Goal: Book appointment/travel/reservation

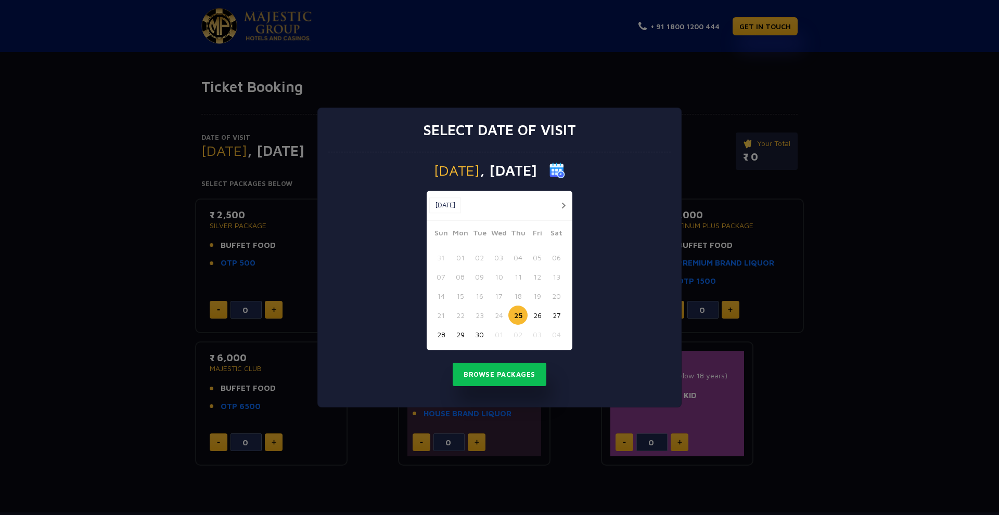
click at [563, 209] on button "button" at bounding box center [563, 205] width 13 height 13
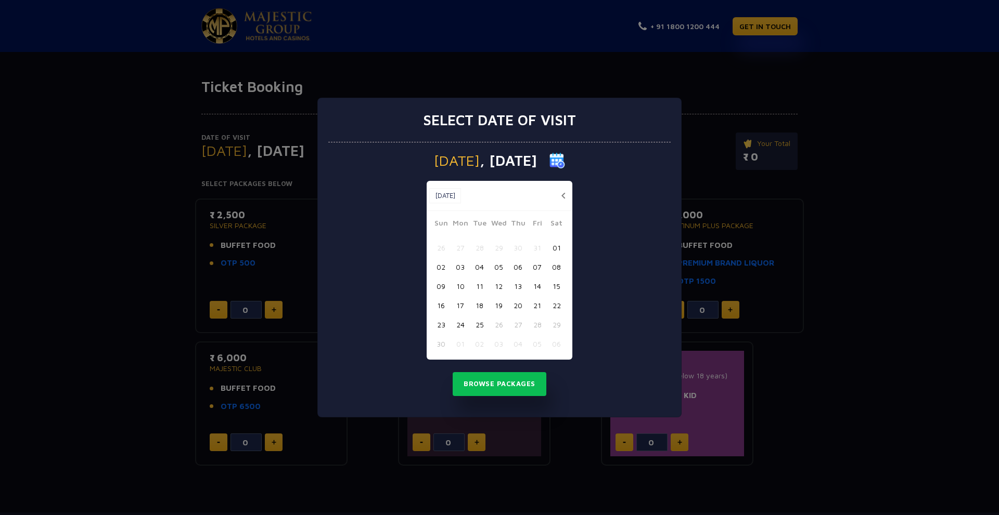
click at [563, 210] on div "[DATE] [DATE]" at bounding box center [500, 196] width 146 height 30
click at [564, 196] on button "button" at bounding box center [563, 195] width 13 height 13
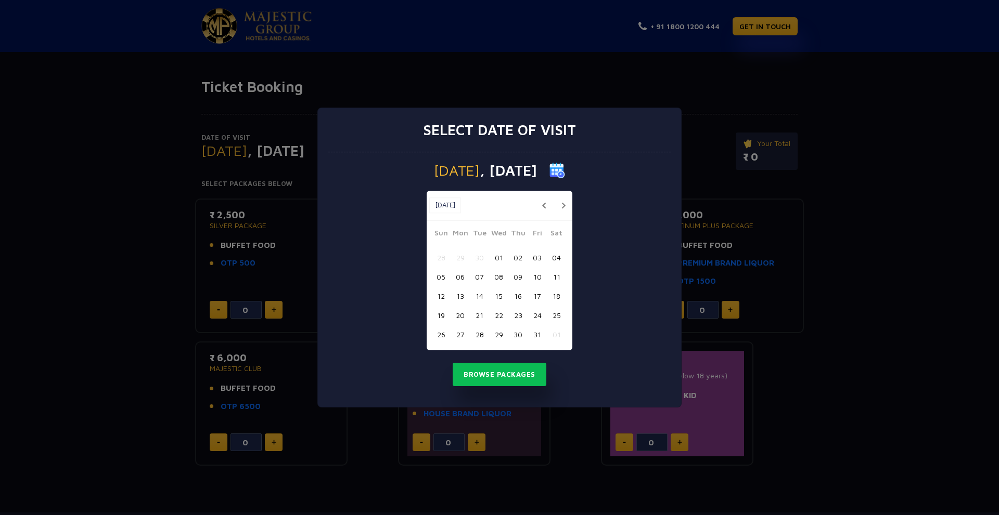
click at [514, 331] on button "30" at bounding box center [517, 334] width 19 height 19
click at [517, 370] on button "Browse Packages" at bounding box center [500, 375] width 94 height 24
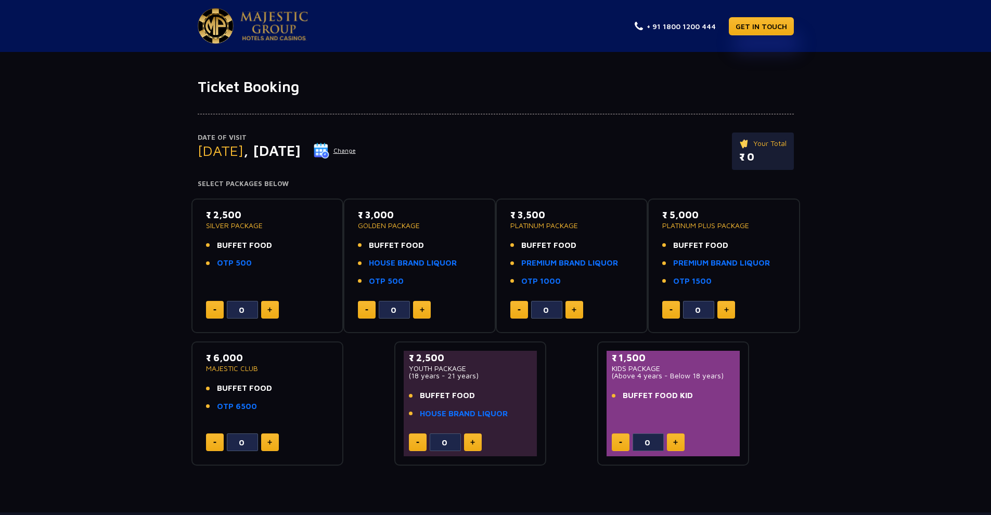
click at [478, 446] on button at bounding box center [473, 443] width 18 height 18
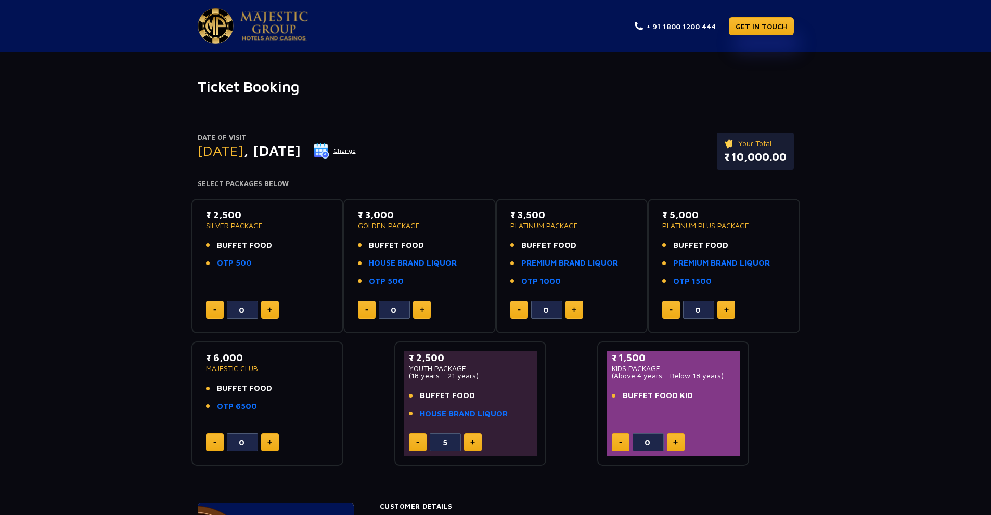
click at [478, 446] on button at bounding box center [473, 443] width 18 height 18
click at [419, 444] on button at bounding box center [418, 443] width 18 height 18
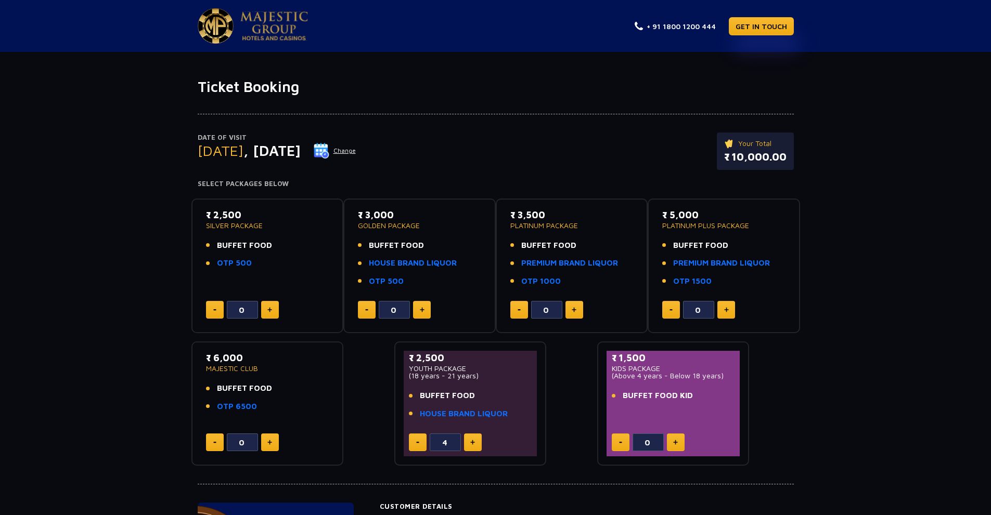
click at [419, 444] on button at bounding box center [418, 443] width 18 height 18
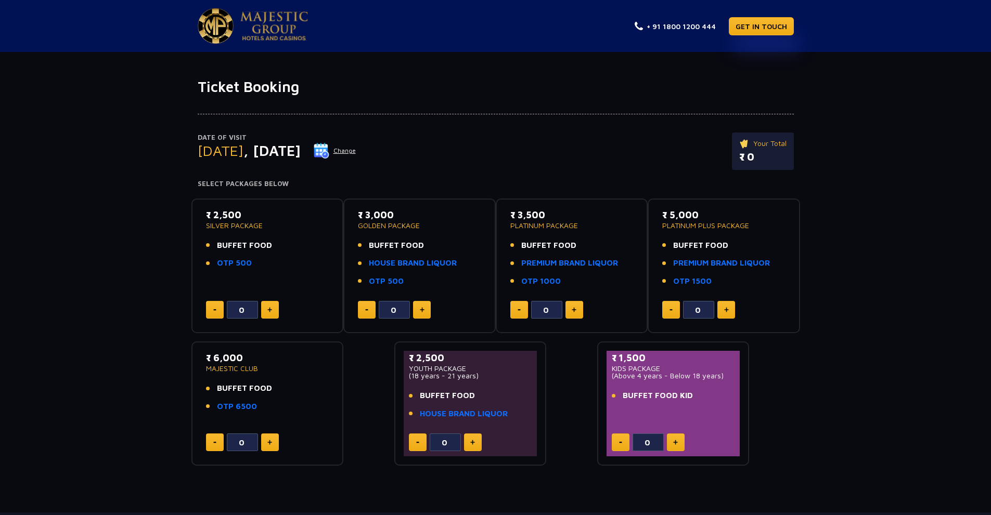
click at [419, 444] on button at bounding box center [418, 443] width 18 height 18
drag, startPoint x: 419, startPoint y: 444, endPoint x: 423, endPoint y: 436, distance: 8.7
click at [423, 438] on button at bounding box center [418, 443] width 18 height 18
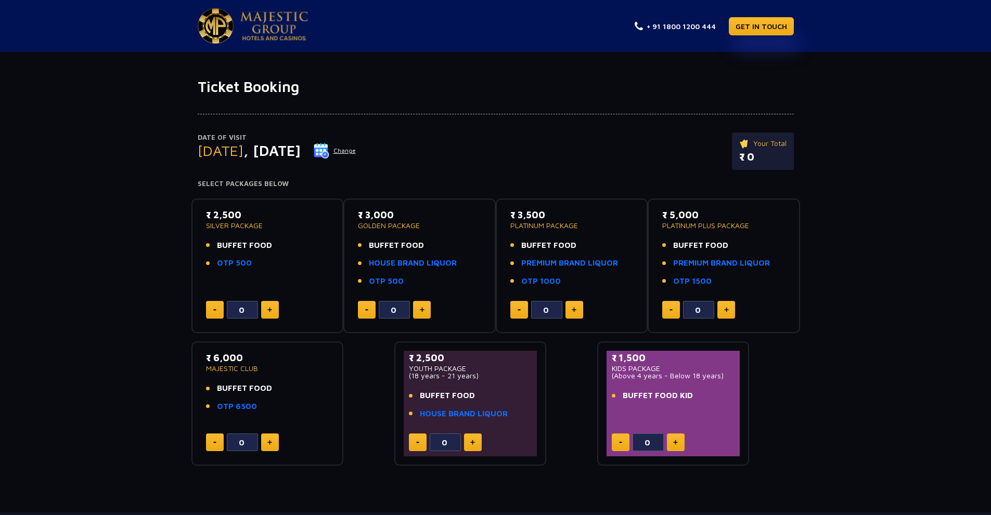
click at [472, 443] on img at bounding box center [472, 442] width 5 height 5
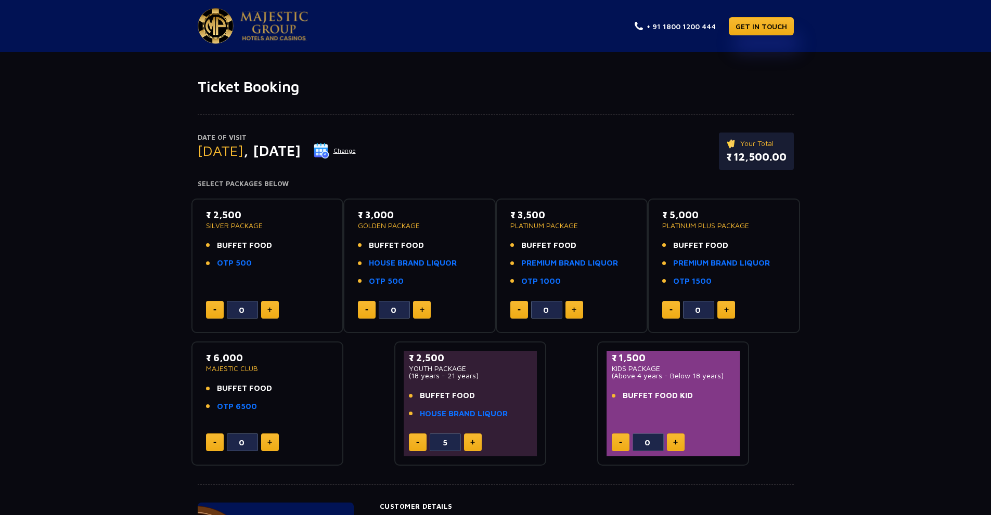
click at [472, 443] on img at bounding box center [472, 442] width 5 height 5
type input "7"
